Goal: Task Accomplishment & Management: Use online tool/utility

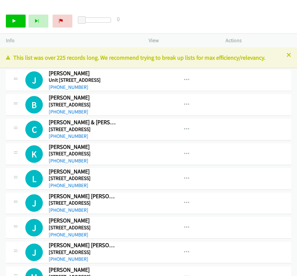
scroll to position [14092, 0]
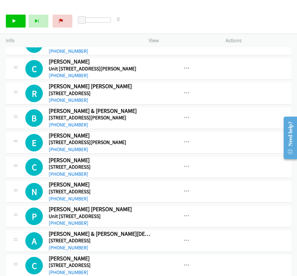
drag, startPoint x: 0, startPoint y: 0, endPoint x: 173, endPoint y: 15, distance: 173.7
click at [173, 15] on div "Start Calls Pause Next Finish Paused 0" at bounding box center [148, 21] width 297 height 25
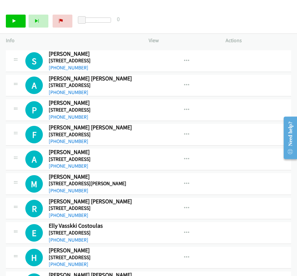
scroll to position [16661, 0]
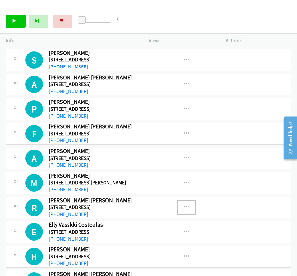
click at [186, 205] on icon "button" at bounding box center [186, 207] width 5 height 5
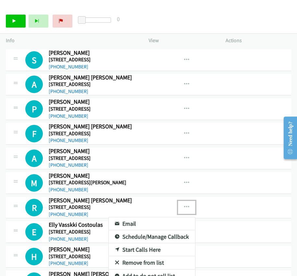
click at [212, 206] on div at bounding box center [148, 138] width 297 height 276
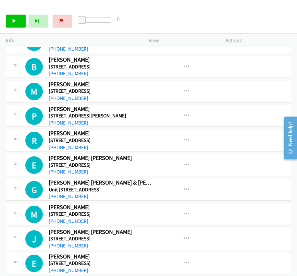
scroll to position [15523, 0]
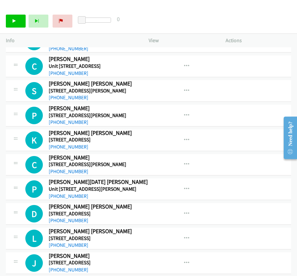
click at [158, 19] on div "Start Calls Pause Next Finish Paused 0" at bounding box center [148, 21] width 297 height 25
click at [167, 9] on div "Start Calls Pause Next Finish Paused 0" at bounding box center [148, 21] width 297 height 25
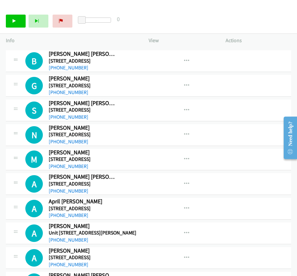
scroll to position [0, 0]
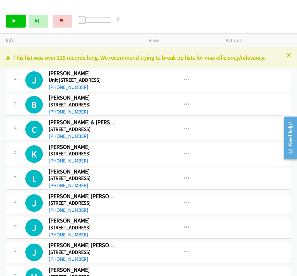
click at [61, 10] on div "Start Calls Pause Next Finish Paused 0" at bounding box center [148, 21] width 297 height 25
click at [8, 42] on p "Info" at bounding box center [71, 41] width 131 height 8
click at [17, 129] on icon at bounding box center [16, 129] width 8 height 3
click at [184, 128] on icon "button" at bounding box center [186, 129] width 5 height 5
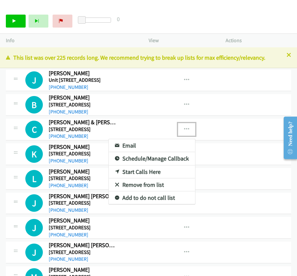
click at [155, 41] on div at bounding box center [148, 138] width 297 height 276
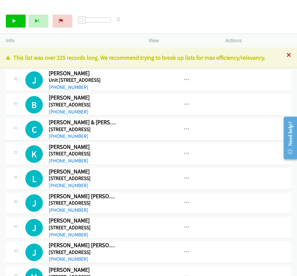
click at [287, 55] on icon at bounding box center [289, 55] width 5 height 5
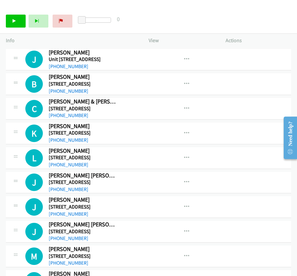
scroll to position [31146, 0]
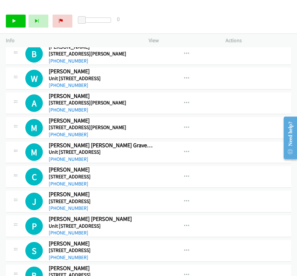
click at [126, 10] on div "Start Calls Pause Next Finish Paused 0" at bounding box center [148, 21] width 297 height 25
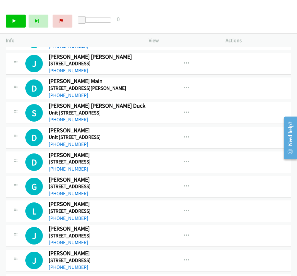
scroll to position [35841, 0]
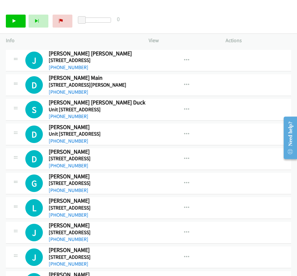
click at [292, 146] on div "Need help?" at bounding box center [290, 133] width 9 height 25
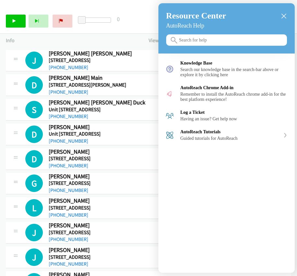
click at [284, 14] on icon "close resource center" at bounding box center [284, 16] width 5 height 5
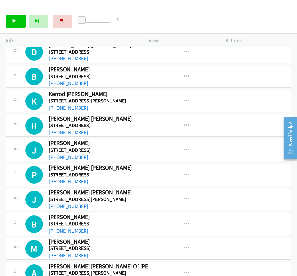
scroll to position [51588, 0]
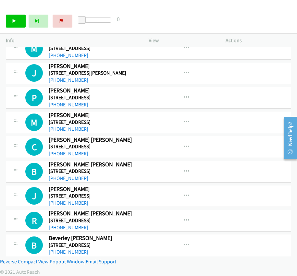
click at [64, 259] on link "Popout Window" at bounding box center [67, 262] width 35 height 6
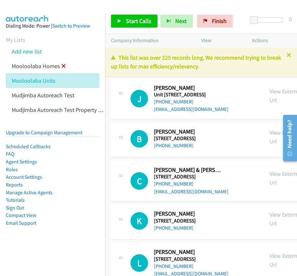
click at [62, 64] on icon at bounding box center [63, 66] width 5 height 5
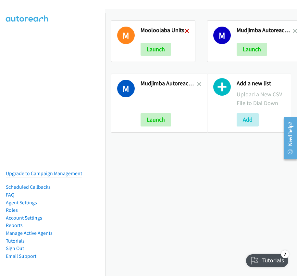
click at [185, 31] on icon at bounding box center [187, 31] width 5 height 5
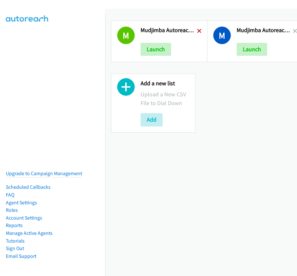
click at [197, 30] on icon at bounding box center [199, 31] width 5 height 5
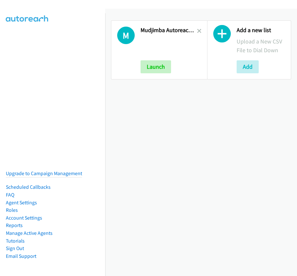
click at [197, 30] on icon at bounding box center [199, 31] width 5 height 5
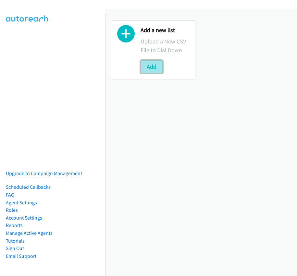
click at [147, 66] on button "Add" at bounding box center [152, 66] width 22 height 13
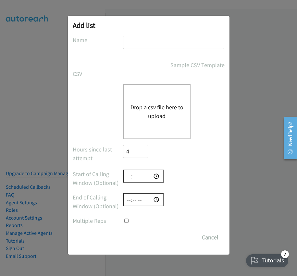
click at [150, 42] on input "text" at bounding box center [173, 42] width 101 height 13
paste input "Mooloolaba Units"
type input "Mooloolaba Units"
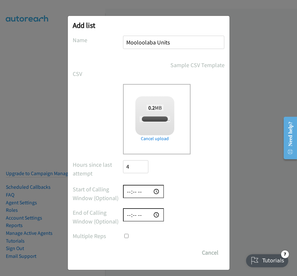
checkbox input "true"
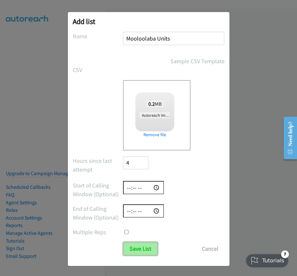
drag, startPoint x: 138, startPoint y: 245, endPoint x: 132, endPoint y: 247, distance: 6.0
click at [132, 247] on input "Save List" at bounding box center [140, 249] width 34 height 13
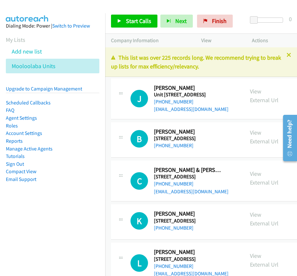
click at [31, 39] on section "My Lists Add new list Mooloolaba Units" at bounding box center [53, 54] width 94 height 38
click at [30, 53] on link "Add new list" at bounding box center [27, 51] width 30 height 7
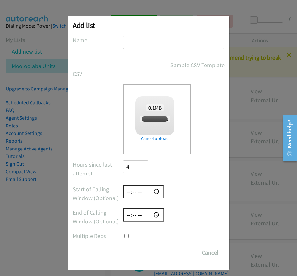
click at [138, 44] on input "text" at bounding box center [173, 42] width 101 height 13
paste input "Mooloolaba Homes"
type input "Mooloolaba Homes"
checkbox input "true"
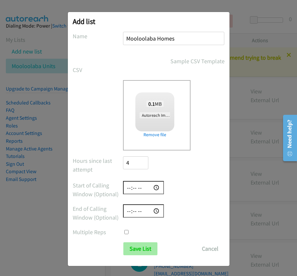
type input "Mooloolaba Homes"
click at [143, 246] on input "Save List" at bounding box center [140, 249] width 34 height 13
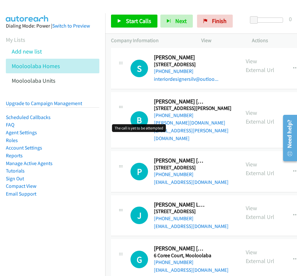
scroll to position [831, 0]
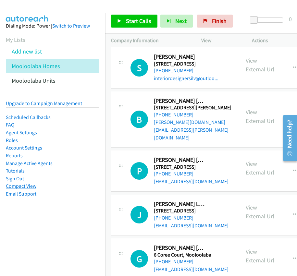
click at [35, 184] on link "Compact View" at bounding box center [21, 186] width 31 height 6
